Goal: Task Accomplishment & Management: Manage account settings

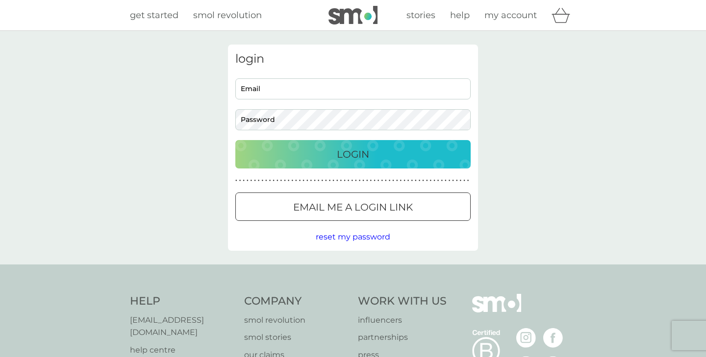
type input "[EMAIL_ADDRESS][PERSON_NAME][DOMAIN_NAME]"
click at [371, 156] on div "Login" at bounding box center [353, 155] width 216 height 16
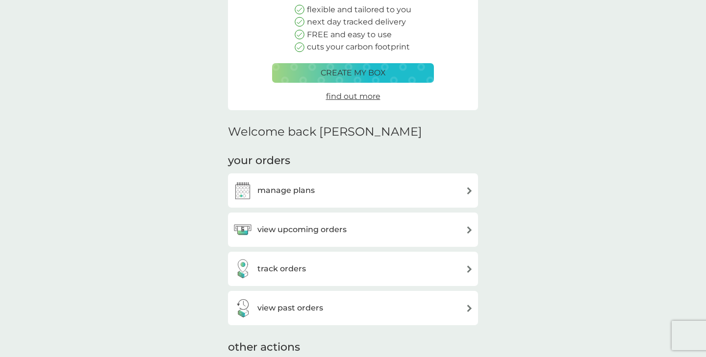
scroll to position [125, 0]
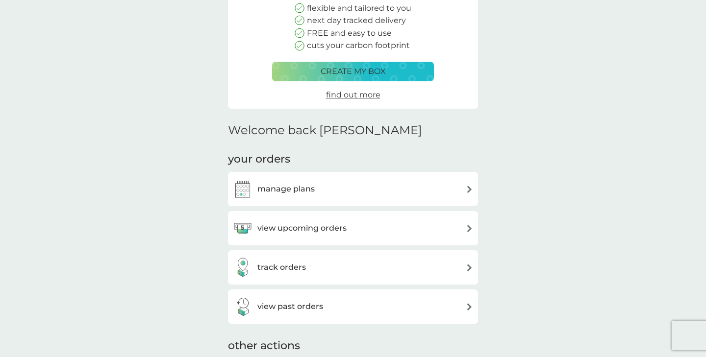
click at [279, 189] on h3 "manage plans" at bounding box center [285, 189] width 57 height 13
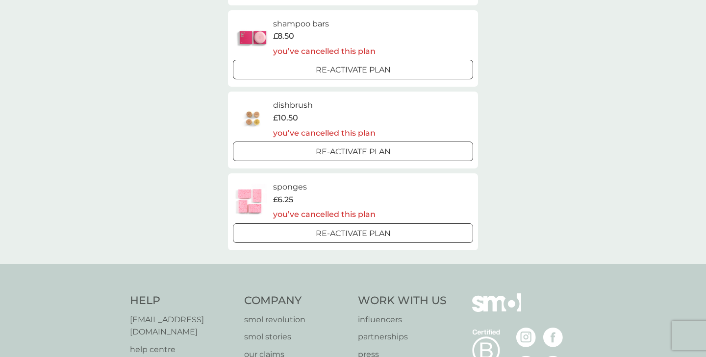
scroll to position [755, 0]
click at [352, 150] on div at bounding box center [353, 151] width 2 height 2
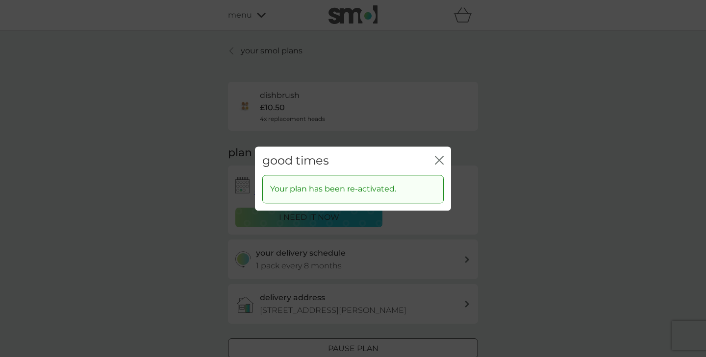
click at [436, 162] on icon "close" at bounding box center [437, 160] width 4 height 8
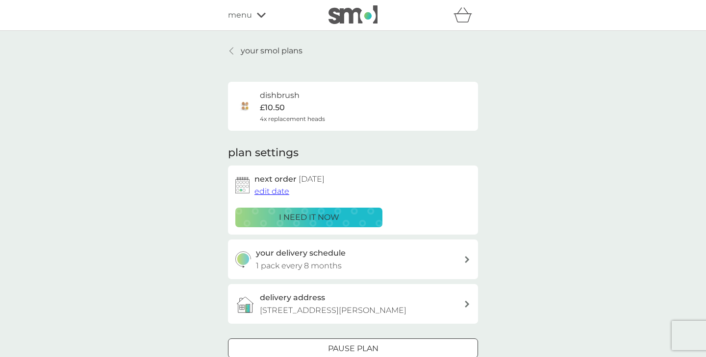
click at [279, 192] on span "edit date" at bounding box center [271, 191] width 35 height 9
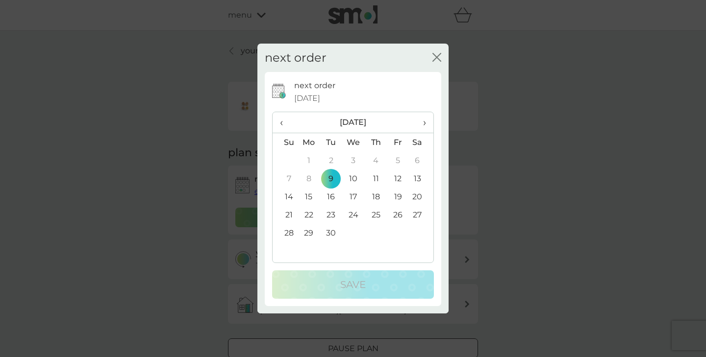
click at [426, 125] on th "›" at bounding box center [421, 122] width 25 height 21
click at [308, 176] on td "6" at bounding box center [309, 179] width 23 height 18
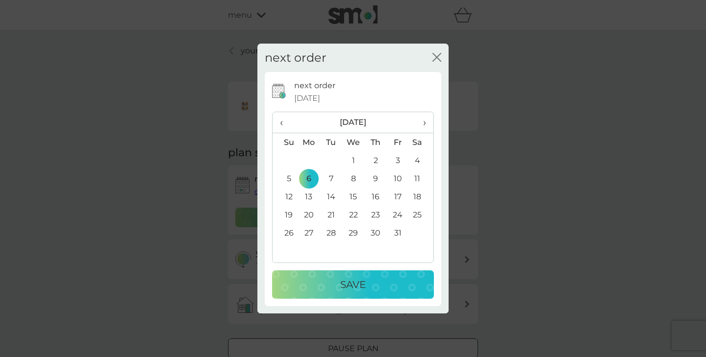
click at [347, 287] on p "Save" at bounding box center [352, 285] width 25 height 16
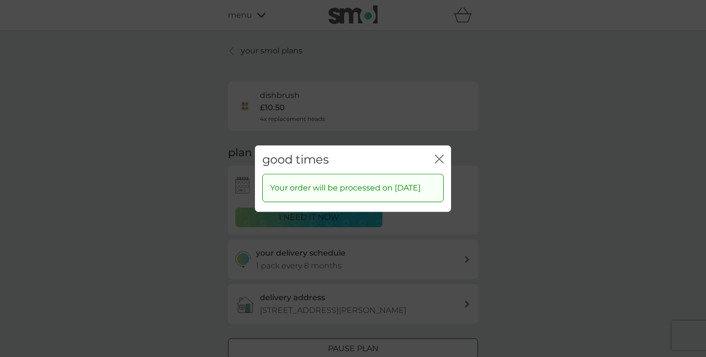
click at [439, 155] on icon "close" at bounding box center [441, 159] width 4 height 8
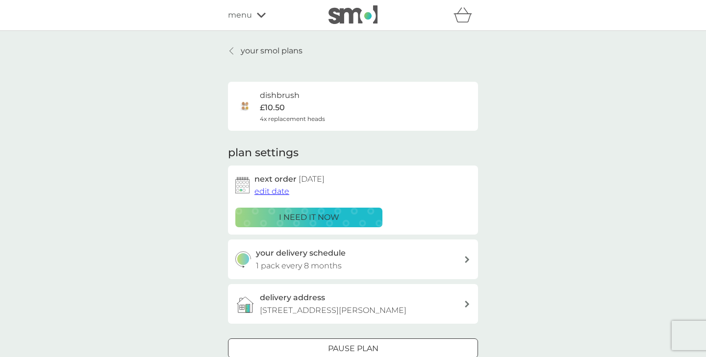
click at [267, 50] on p "your smol plans" at bounding box center [272, 51] width 62 height 13
